Goal: Task Accomplishment & Management: Use online tool/utility

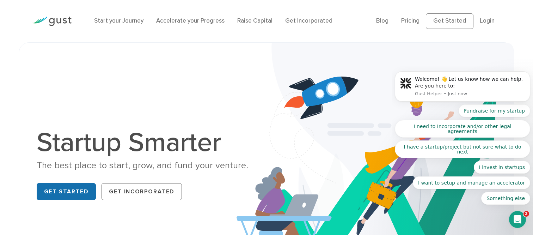
click at [78, 190] on link "Get Started" at bounding box center [67, 191] width 60 height 17
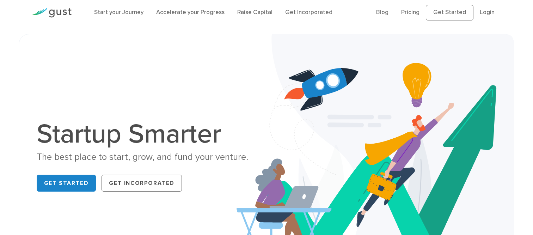
scroll to position [10, 0]
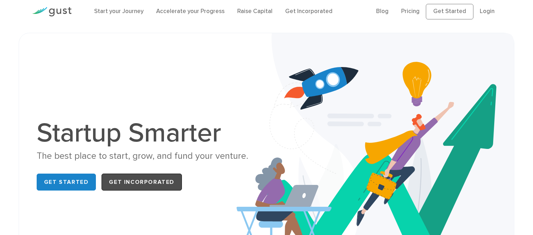
click at [131, 174] on link "Get Incorporated" at bounding box center [141, 181] width 80 height 17
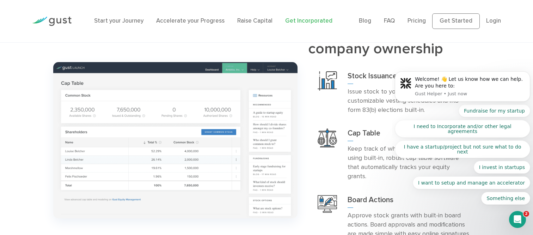
scroll to position [679, 0]
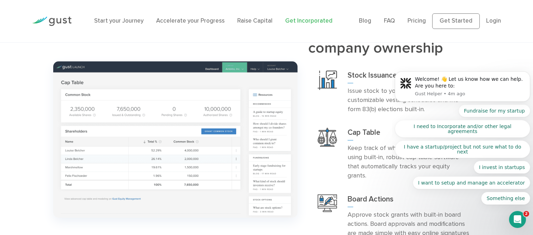
click at [28, 160] on div "ownership Issue stock & manage company ownership Stock Issuance Cap Table Board…" at bounding box center [266, 139] width 533 height 247
